Goal: Task Accomplishment & Management: Use online tool/utility

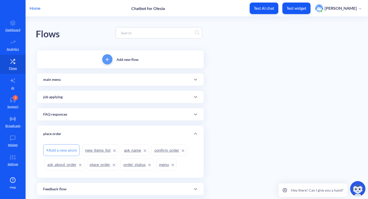
scroll to position [60, 0]
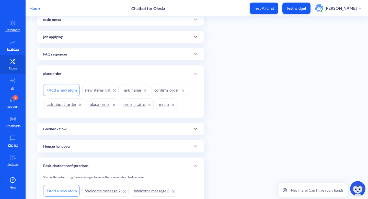
click at [91, 103] on link "place_order" at bounding box center [102, 104] width 31 height 12
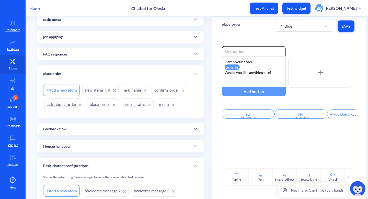
click at [99, 104] on link "place_order" at bounding box center [102, 104] width 31 height 12
click at [100, 104] on link "place_order" at bounding box center [102, 104] width 31 height 12
click at [141, 104] on link "order_status" at bounding box center [137, 104] width 33 height 12
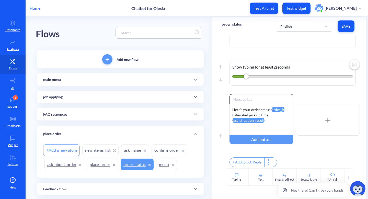
click at [189, 81] on span at bounding box center [195, 79] width 12 height 6
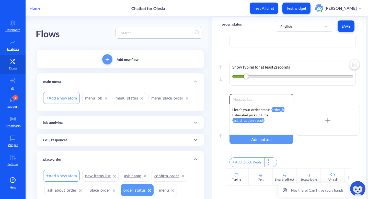
click at [131, 99] on link "menu_status" at bounding box center [129, 98] width 33 height 12
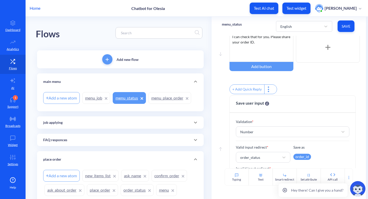
scroll to position [53, 0]
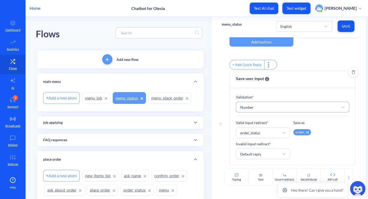
click at [291, 106] on div "Number" at bounding box center [288, 106] width 101 height 9
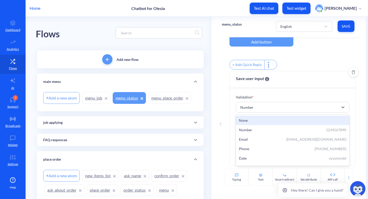
click at [257, 120] on div "None" at bounding box center [293, 120] width 108 height 5
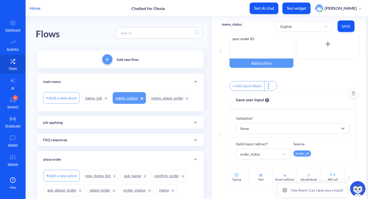
scroll to position [0, 0]
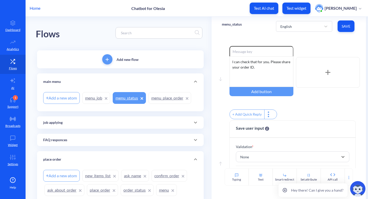
click at [346, 30] on button "Save" at bounding box center [346, 26] width 17 height 12
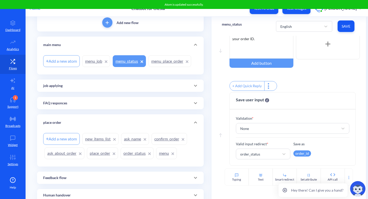
scroll to position [37, 0]
click at [134, 152] on link "order_status" at bounding box center [137, 153] width 33 height 12
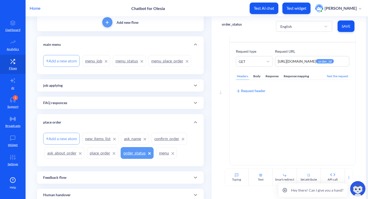
scroll to position [18, 0]
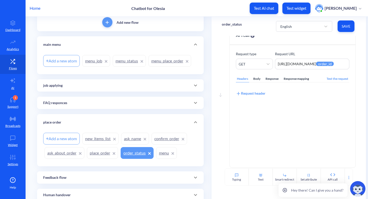
click at [294, 78] on div "Response mapping" at bounding box center [296, 78] width 27 height 7
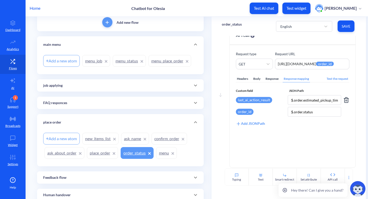
click at [269, 100] on div "last_ai_action_result" at bounding box center [254, 100] width 36 height 6
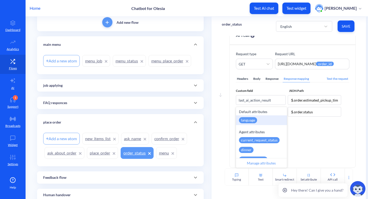
click at [312, 138] on div "Headers Body Response Response mapping Test the request Custom field JSON Path …" at bounding box center [293, 115] width 114 height 92
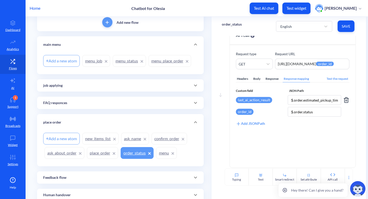
click at [248, 99] on div "last_ai_action_result" at bounding box center [254, 100] width 36 height 6
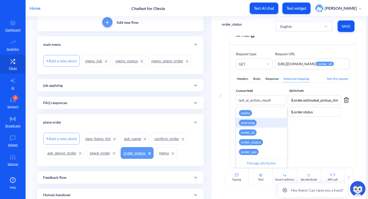
scroll to position [165, 0]
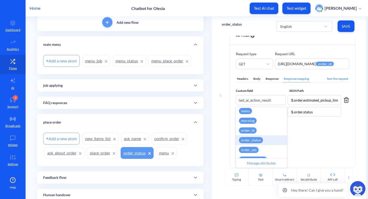
click at [251, 140] on div "order_status" at bounding box center [251, 140] width 24 height 6
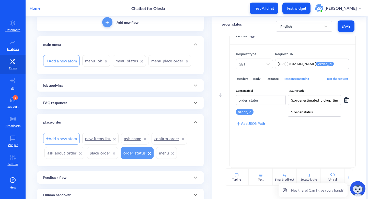
click at [343, 26] on span "Save" at bounding box center [346, 26] width 9 height 5
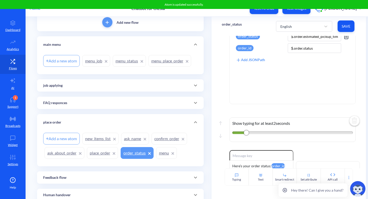
scroll to position [142, 0]
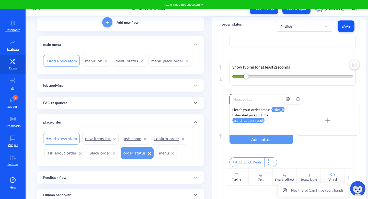
click at [248, 119] on attr "last_ai_action_result" at bounding box center [248, 120] width 32 height 5
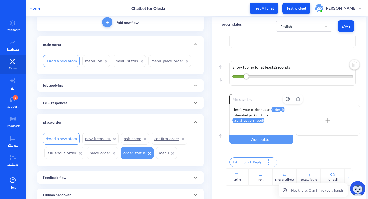
click at [265, 118] on div "Here's your order status: order_id Estimated pick up time: last_ai_action_result" at bounding box center [261, 119] width 64 height 31
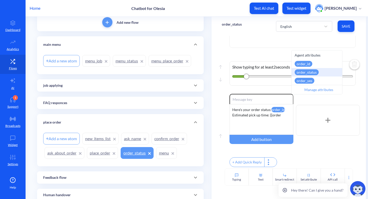
click at [313, 72] on div "order_status" at bounding box center [307, 72] width 24 height 6
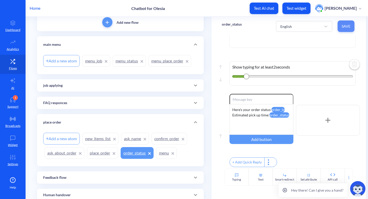
click at [347, 26] on span "Save" at bounding box center [346, 26] width 9 height 5
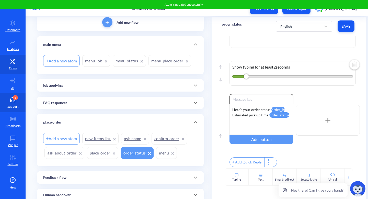
click at [14, 98] on div "1" at bounding box center [15, 97] width 5 height 5
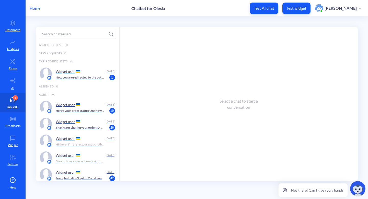
click at [97, 76] on p "Now you are redirected to the bot. Feel free to ask your questions." at bounding box center [80, 77] width 49 height 5
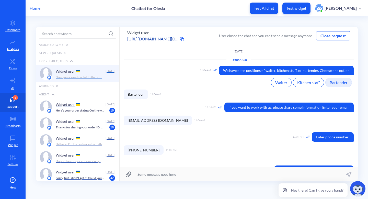
scroll to position [157, 0]
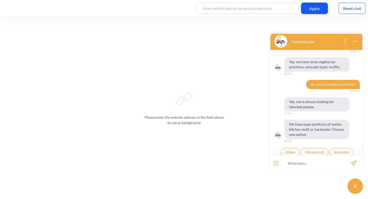
scroll to position [155, 0]
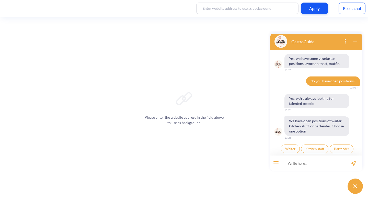
click at [279, 164] on div at bounding box center [275, 162] width 11 height 15
click at [276, 164] on button "open menu" at bounding box center [275, 163] width 5 height 4
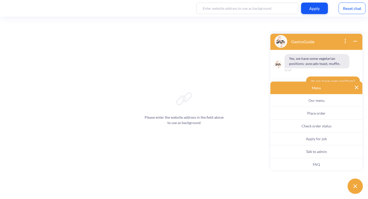
click at [307, 125] on span "Check order status" at bounding box center [317, 126] width 30 height 4
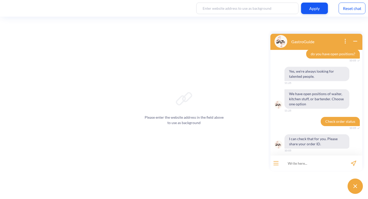
scroll to position [185, 0]
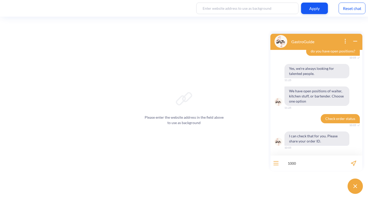
type input "10005"
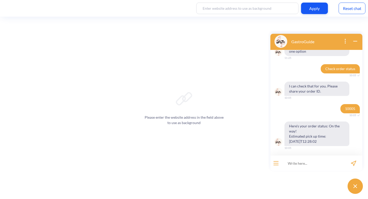
scroll to position [235, 0]
type input "check order status"
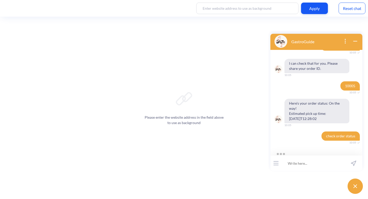
scroll to position [275, 0]
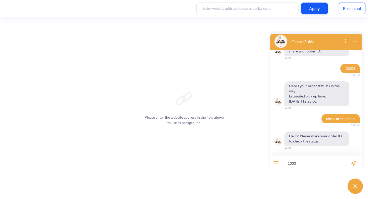
type input "10005"
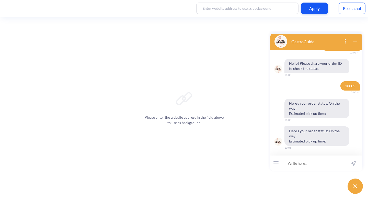
scroll to position [381, 0]
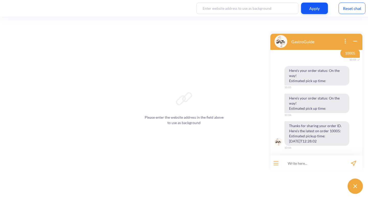
click at [343, 9] on div "Reset chat" at bounding box center [352, 9] width 27 height 12
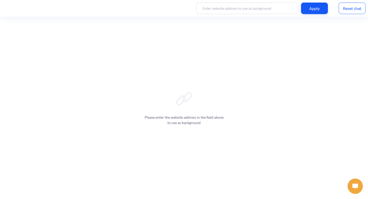
click at [353, 190] on button at bounding box center [355, 185] width 15 height 15
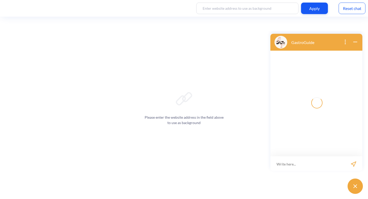
scroll to position [1, 0]
click at [329, 164] on input at bounding box center [313, 162] width 63 height 15
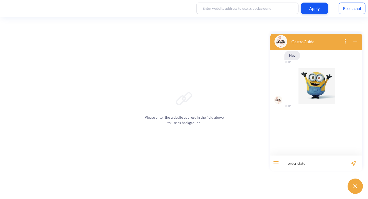
type input "order status"
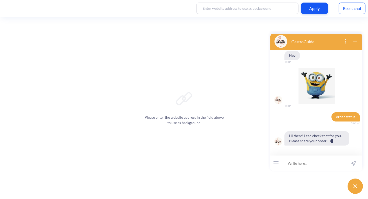
scroll to position [3, 0]
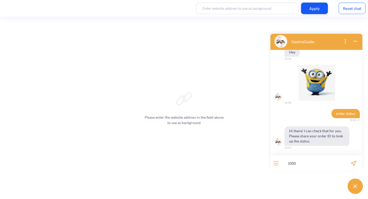
type input "10005"
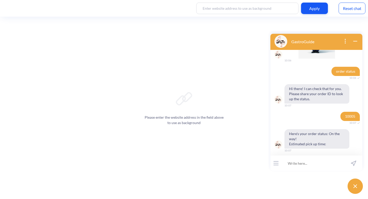
scroll to position [48, 0]
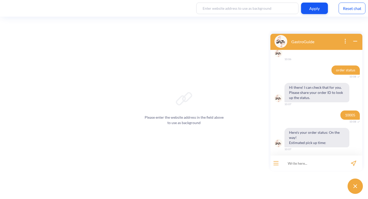
scroll to position [48, 0]
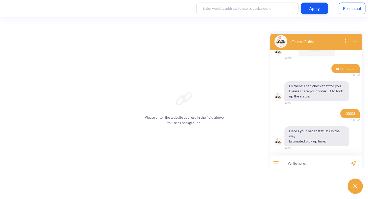
click at [309, 161] on input at bounding box center [313, 162] width 63 height 15
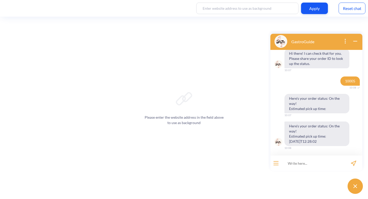
scroll to position [81, 0]
type input "order status"
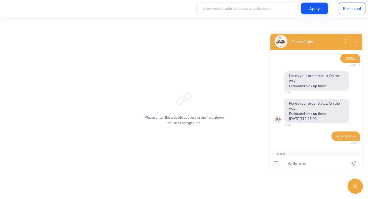
scroll to position [121, 0]
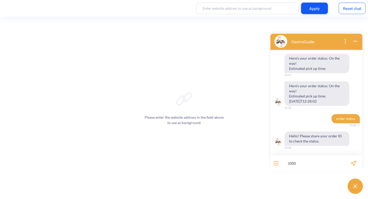
type input "10005"
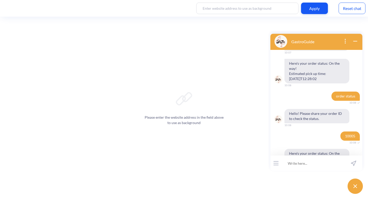
scroll to position [171, 0]
